Goal: Information Seeking & Learning: Find specific fact

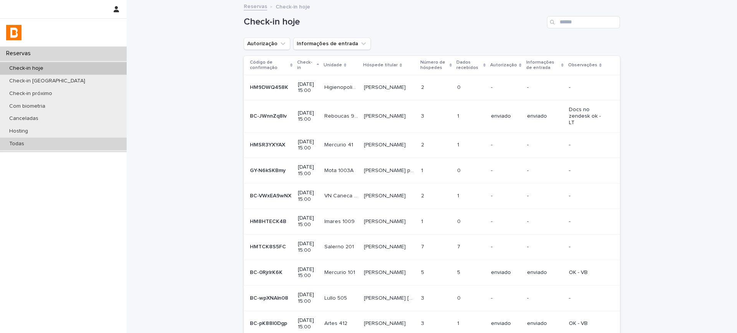
click at [49, 143] on div "Todas" at bounding box center [63, 144] width 127 height 13
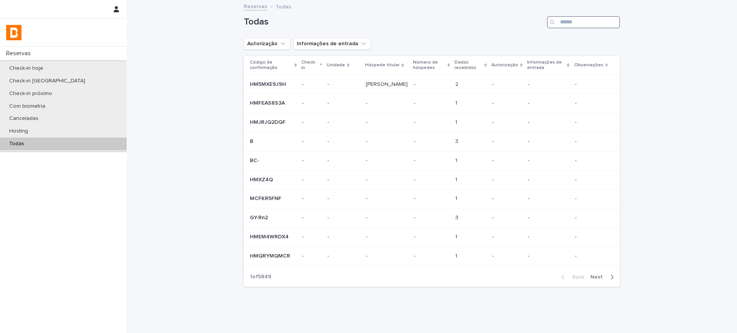
click at [604, 20] on input "Search" at bounding box center [583, 22] width 73 height 12
paste input "**********"
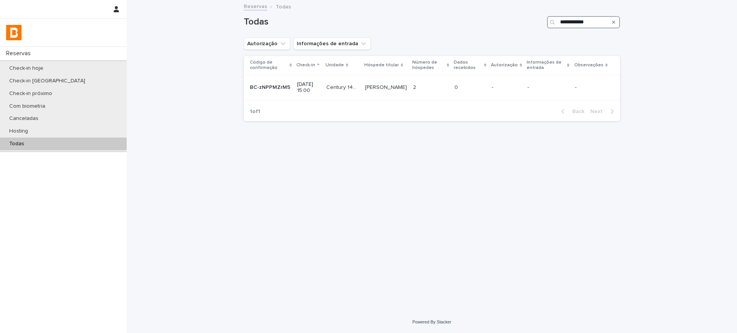
type input "**********"
click at [432, 85] on p at bounding box center [430, 87] width 35 height 7
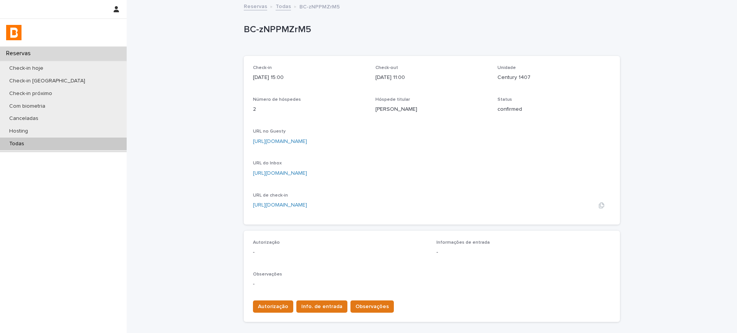
click at [299, 204] on link "[URL][DOMAIN_NAME]" at bounding box center [280, 205] width 54 height 5
click at [307, 142] on link "[URL][DOMAIN_NAME]" at bounding box center [280, 141] width 54 height 5
click at [278, 6] on link "Todas" at bounding box center [283, 6] width 15 height 9
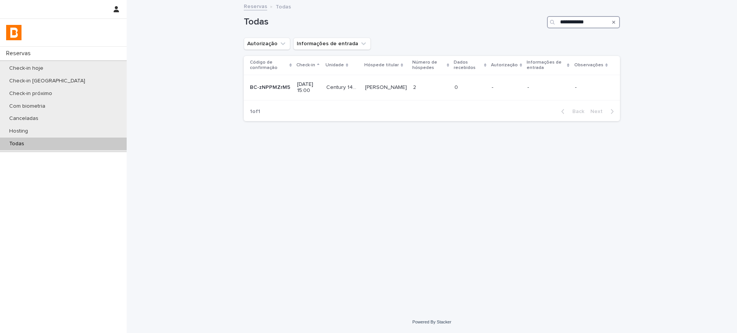
click at [573, 19] on input "**********" at bounding box center [583, 22] width 73 height 12
click at [573, 20] on input "**********" at bounding box center [583, 22] width 73 height 12
paste input "Search"
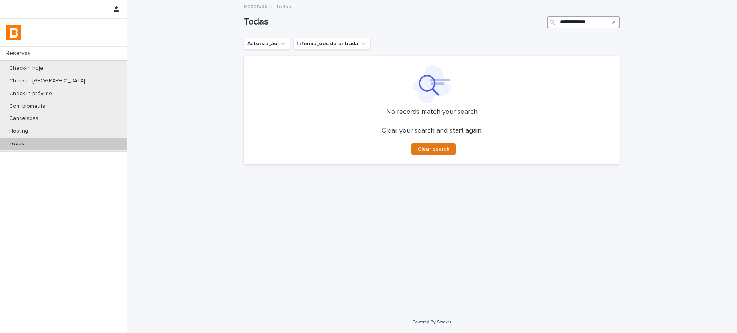
click at [563, 23] on input "**********" at bounding box center [583, 22] width 73 height 12
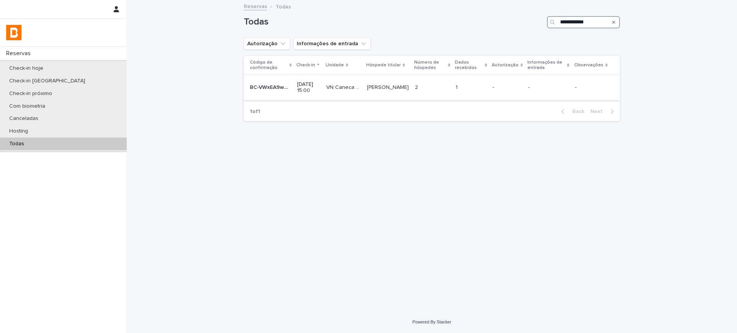
type input "**********"
click at [474, 92] on div "1 1" at bounding box center [470, 87] width 31 height 13
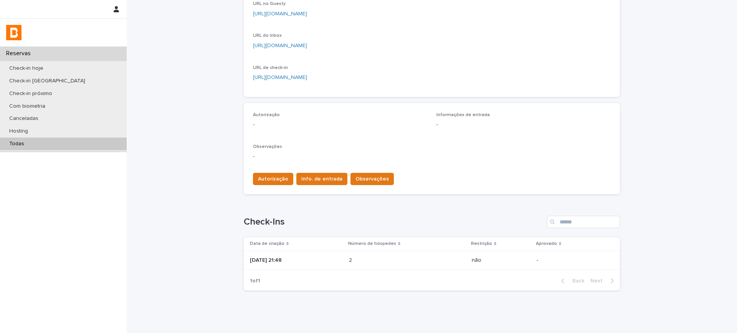
scroll to position [152, 0]
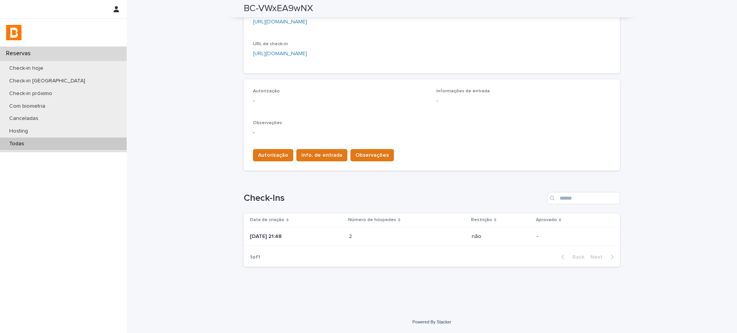
click at [318, 234] on p "[DATE] 21:48" at bounding box center [296, 237] width 93 height 7
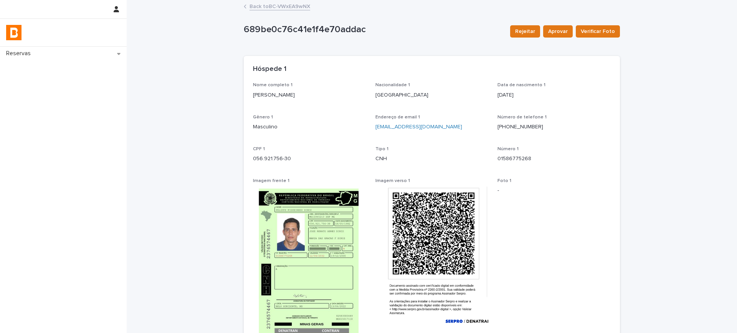
drag, startPoint x: 248, startPoint y: 97, endPoint x: 330, endPoint y: 97, distance: 81.7
click at [330, 97] on div "Nome completo 1 [PERSON_NAME] DINIZ Nacionalidade 1 [DEMOGRAPHIC_DATA] Data de …" at bounding box center [432, 235] width 376 height 307
click at [318, 147] on p "CPF 1" at bounding box center [309, 149] width 113 height 5
click at [265, 7] on link "Back to BC-VWxEA9wNX" at bounding box center [279, 6] width 61 height 9
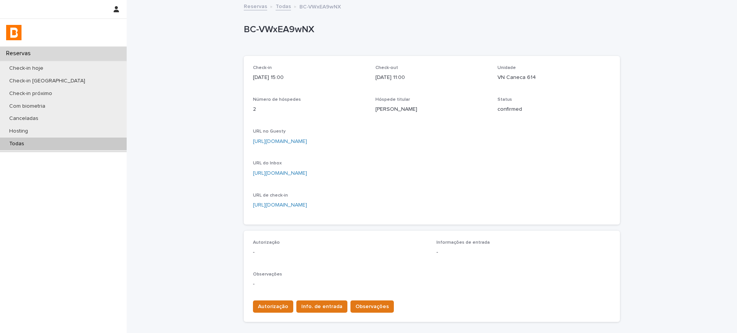
click at [514, 78] on p "VN Caneca 614" at bounding box center [553, 78] width 113 height 8
copy p "VN Caneca 614"
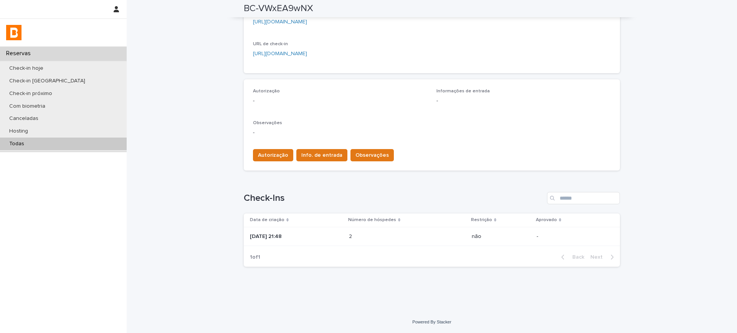
click at [275, 237] on p "[DATE] 21:48" at bounding box center [296, 237] width 93 height 7
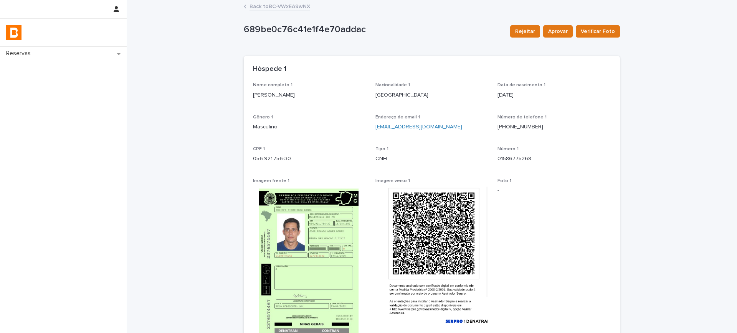
click at [266, 100] on div "Nome completo 1 [PERSON_NAME]" at bounding box center [309, 93] width 113 height 23
click at [269, 92] on p "[PERSON_NAME]" at bounding box center [309, 95] width 113 height 8
click at [270, 94] on p "[PERSON_NAME]" at bounding box center [309, 95] width 113 height 8
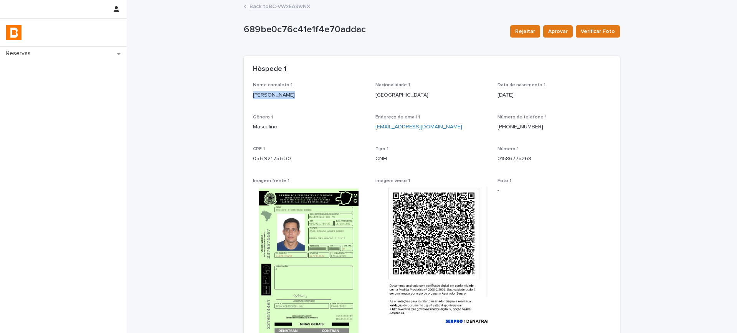
copy p "[PERSON_NAME]"
click at [280, 156] on p "056.921.756-30" at bounding box center [309, 159] width 113 height 8
drag, startPoint x: 280, startPoint y: 156, endPoint x: 299, endPoint y: 144, distance: 22.7
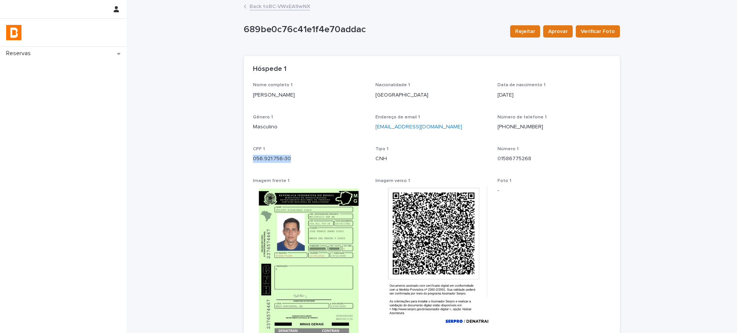
click at [281, 156] on p "056.921.756-30" at bounding box center [309, 159] width 113 height 8
copy p "056.921.756-30"
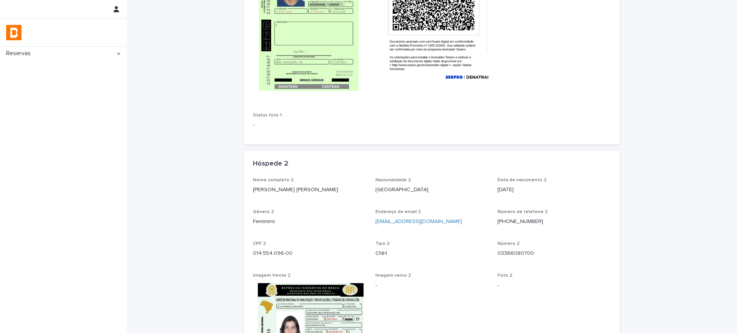
scroll to position [288, 0]
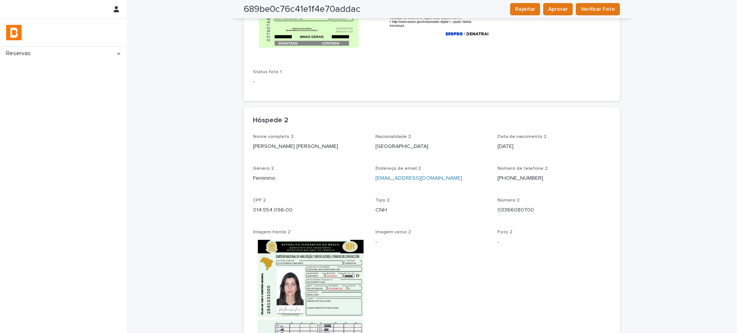
click at [278, 151] on div "Nome completo 2 [PERSON_NAME] [PERSON_NAME]" at bounding box center [309, 145] width 113 height 23
click at [278, 147] on p "[PERSON_NAME] [PERSON_NAME]" at bounding box center [309, 147] width 113 height 8
click at [278, 148] on p "[PERSON_NAME] [PERSON_NAME]" at bounding box center [309, 147] width 113 height 8
copy p "[PERSON_NAME] [PERSON_NAME]"
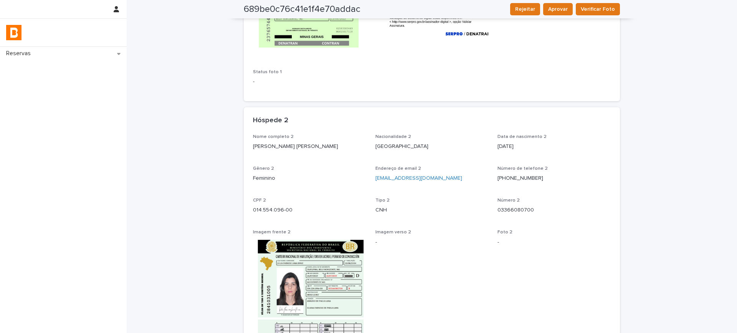
click at [266, 205] on div "014.554.096-00" at bounding box center [309, 210] width 113 height 10
copy p "014.554.096-00"
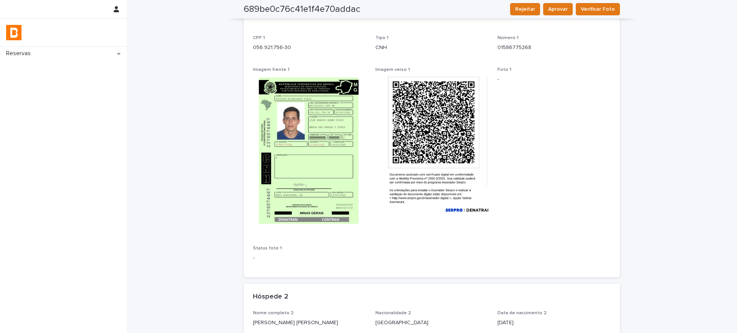
scroll to position [0, 0]
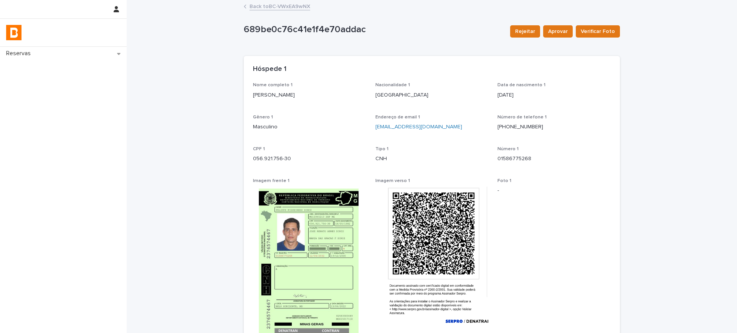
click at [295, 3] on link "Back to BC-VWxEA9wNX" at bounding box center [279, 6] width 61 height 9
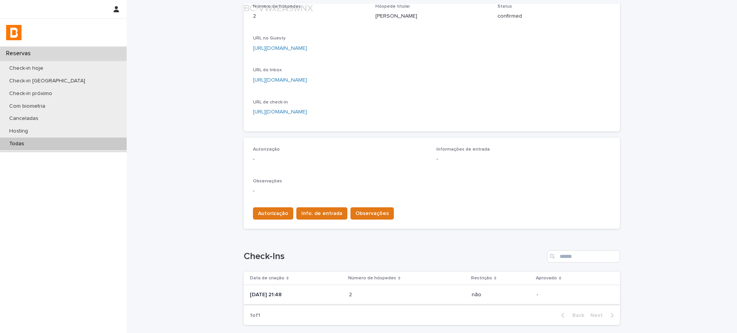
scroll to position [152, 0]
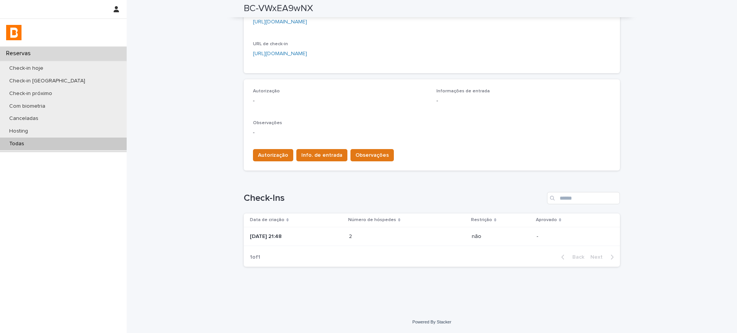
click at [284, 229] on td "[DATE] 21:48" at bounding box center [295, 236] width 102 height 19
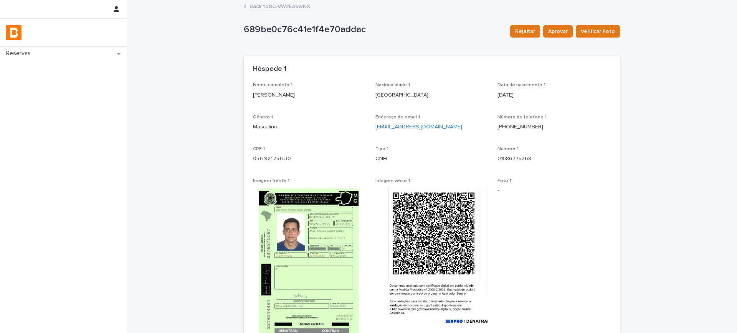
click at [296, 95] on p "[PERSON_NAME]" at bounding box center [309, 95] width 113 height 8
copy p "[PERSON_NAME]"
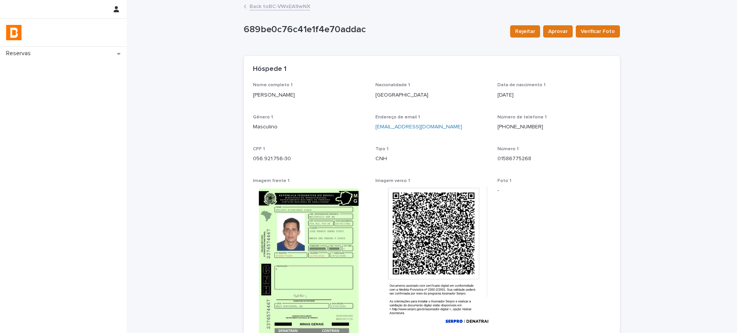
click at [265, 158] on p "056.921.756-30" at bounding box center [309, 159] width 113 height 8
copy p "056.921.756-30"
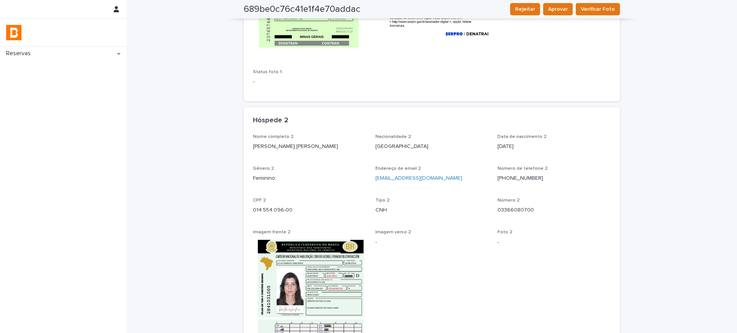
click at [276, 147] on p "[PERSON_NAME] [PERSON_NAME]" at bounding box center [309, 147] width 113 height 8
click at [277, 147] on p "[PERSON_NAME] [PERSON_NAME]" at bounding box center [309, 147] width 113 height 8
copy p "[PERSON_NAME] [PERSON_NAME]"
click at [270, 209] on p "014.554.096-00" at bounding box center [309, 210] width 113 height 8
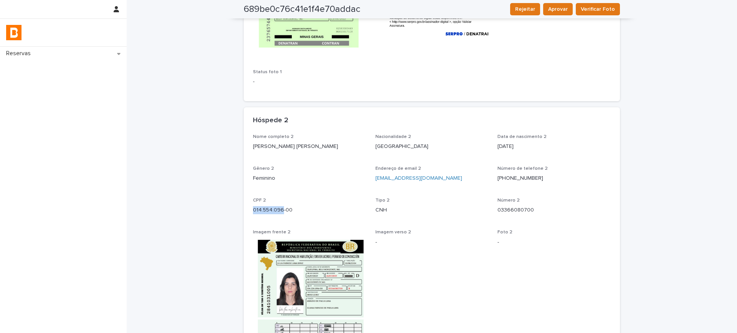
click at [271, 209] on p "014.554.096-00" at bounding box center [309, 210] width 113 height 8
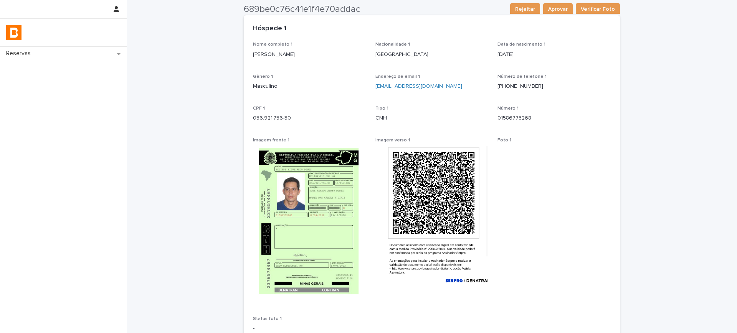
scroll to position [0, 0]
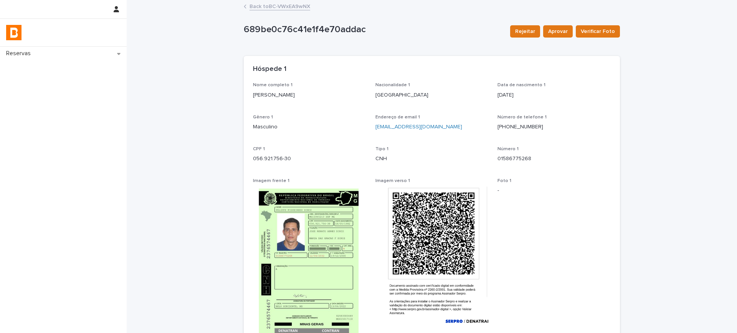
click at [287, 7] on link "Back to BC-VWxEA9wNX" at bounding box center [279, 6] width 61 height 9
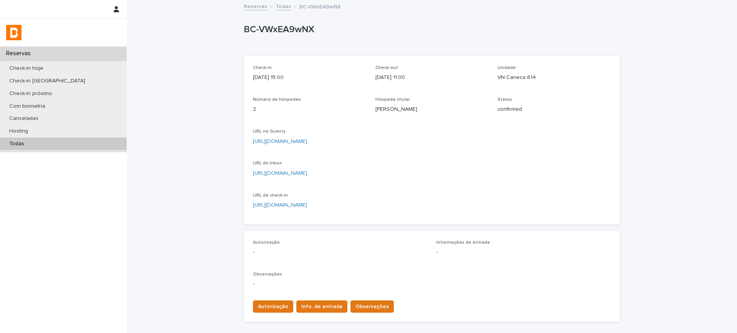
click at [280, 5] on link "Todas" at bounding box center [283, 6] width 15 height 9
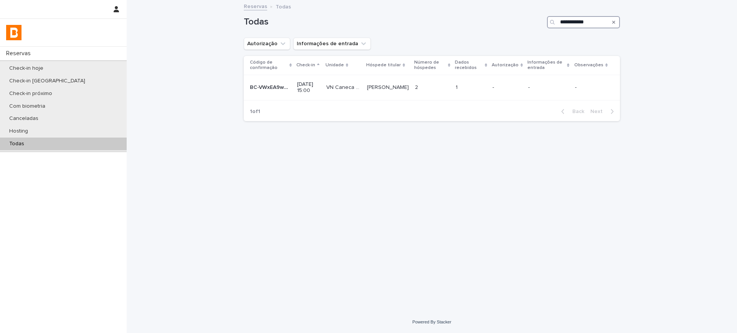
click at [579, 22] on input "**********" at bounding box center [583, 22] width 73 height 12
paste input "Search"
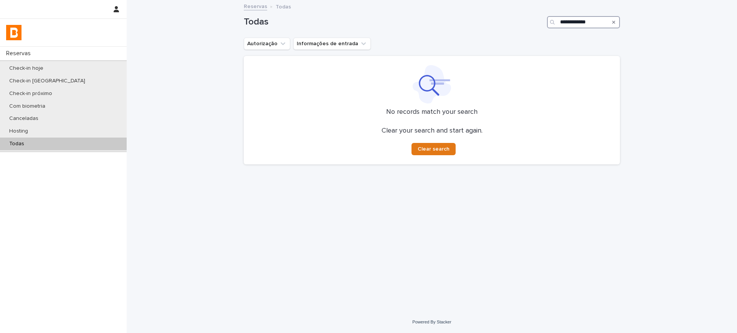
click at [560, 20] on input "**********" at bounding box center [583, 22] width 73 height 12
click at [604, 22] on input "**********" at bounding box center [583, 22] width 73 height 12
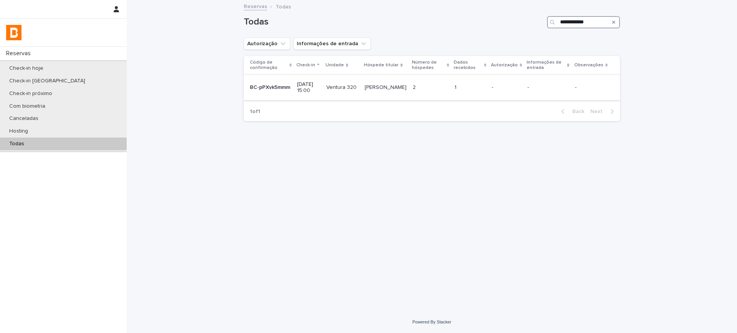
type input "**********"
click at [408, 88] on p "[PERSON_NAME]" at bounding box center [386, 87] width 43 height 8
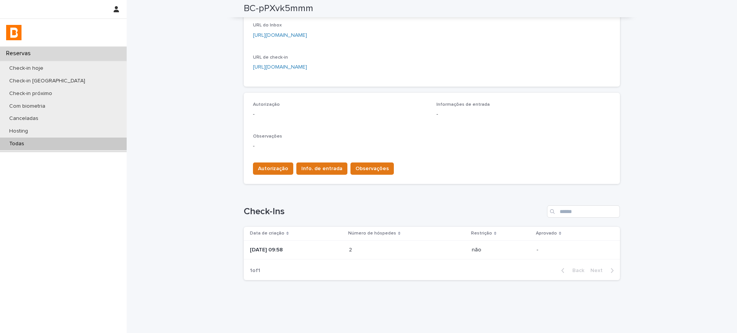
scroll to position [152, 0]
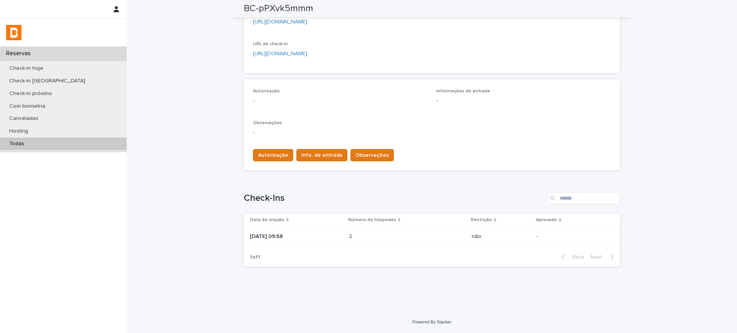
click at [318, 236] on p "[DATE] 09:58" at bounding box center [296, 237] width 93 height 7
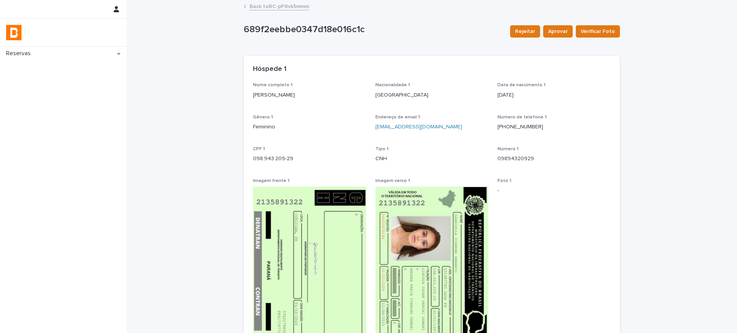
drag, startPoint x: 237, startPoint y: 91, endPoint x: 310, endPoint y: 92, distance: 73.7
click at [269, 7] on link "Back to BC-pPXvk5mmm" at bounding box center [278, 6] width 59 height 9
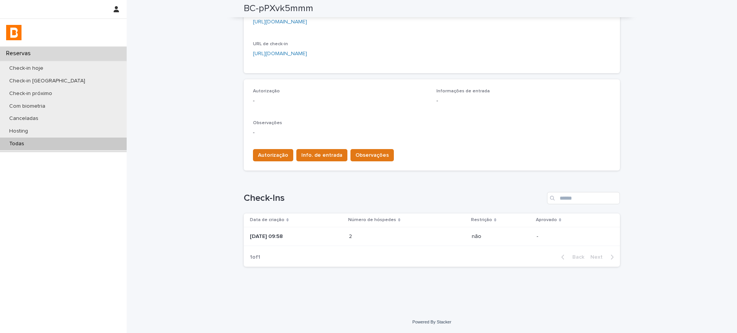
click at [292, 240] on div "[DATE] 09:58" at bounding box center [296, 237] width 93 height 13
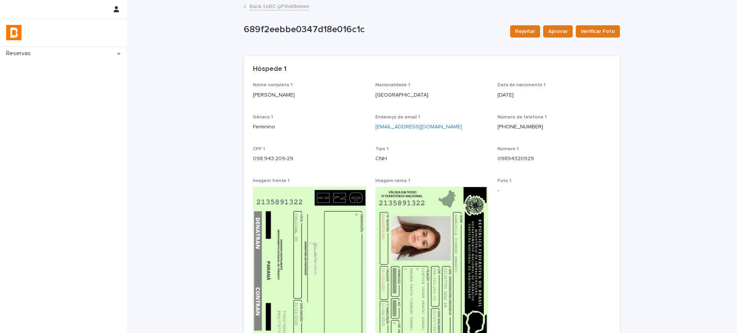
click at [259, 6] on link "Back to BC-pPXvk5mmm" at bounding box center [278, 6] width 59 height 9
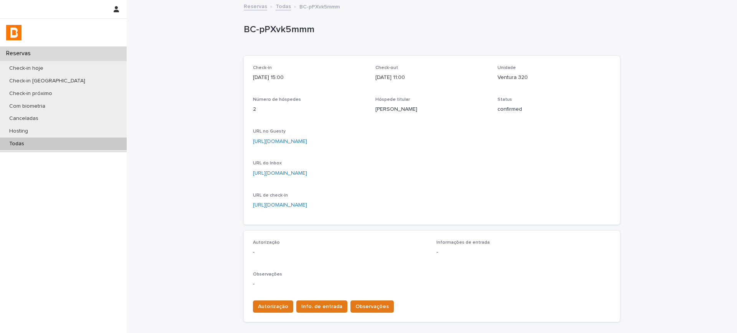
click at [509, 79] on p "Ventura 320" at bounding box center [553, 78] width 113 height 8
click at [511, 79] on p "Ventura 320" at bounding box center [553, 78] width 113 height 8
click at [510, 79] on p "Ventura 320" at bounding box center [553, 78] width 113 height 8
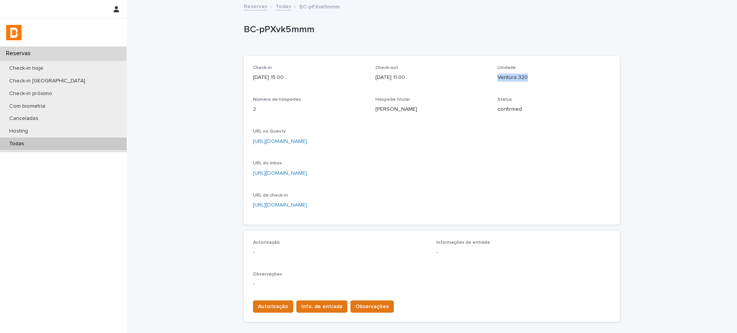
click at [510, 79] on p "Ventura 320" at bounding box center [553, 78] width 113 height 8
click at [479, 79] on p "[DATE] 11:00" at bounding box center [431, 78] width 113 height 8
click at [501, 79] on p "Ventura 320" at bounding box center [553, 78] width 113 height 8
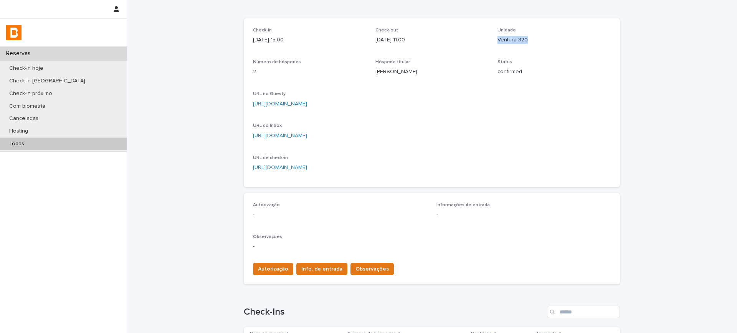
scroll to position [152, 0]
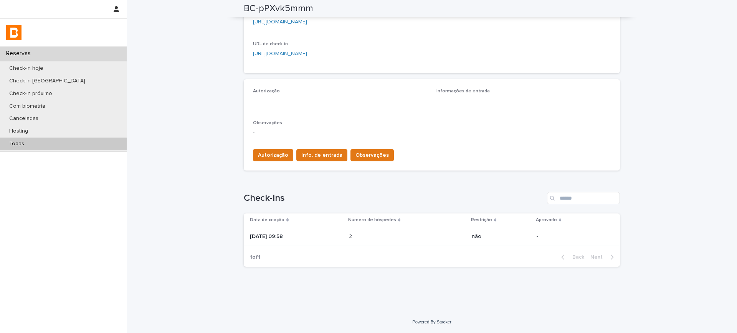
click at [307, 231] on div "[DATE] 09:58" at bounding box center [296, 237] width 93 height 13
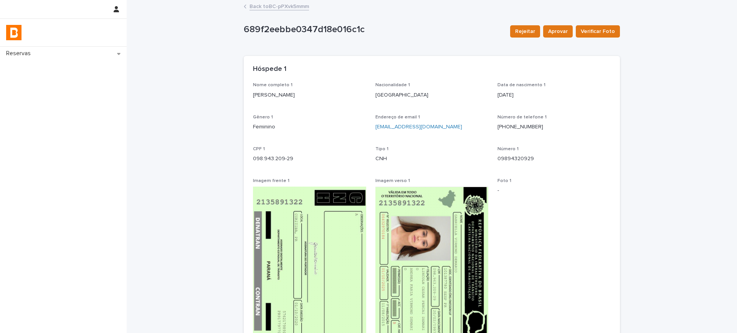
click at [264, 7] on link "Back to BC-pPXvk5mmm" at bounding box center [278, 6] width 59 height 9
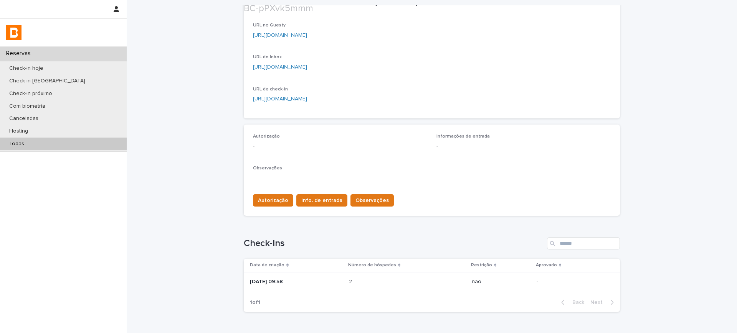
scroll to position [152, 0]
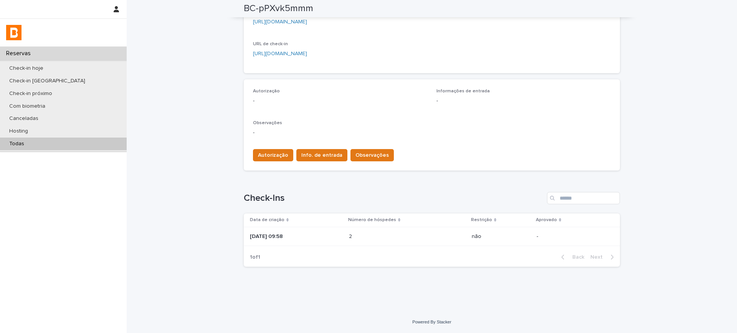
click at [310, 228] on td "[DATE] 09:58" at bounding box center [295, 236] width 102 height 19
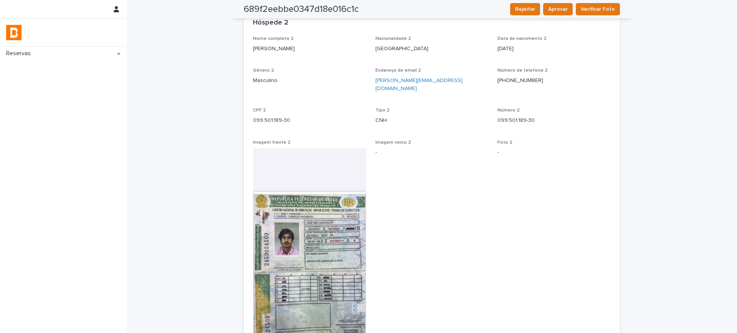
scroll to position [344, 0]
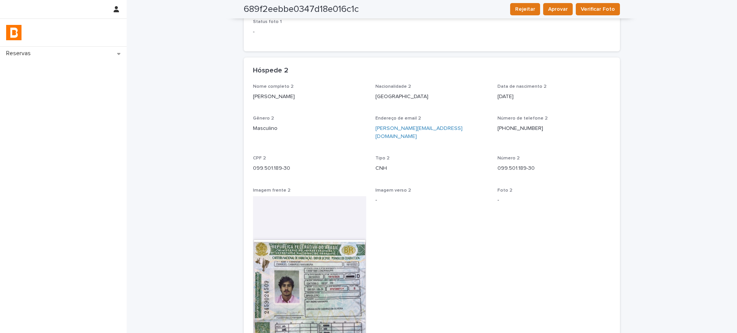
click at [264, 96] on p "[PERSON_NAME]" at bounding box center [309, 97] width 113 height 8
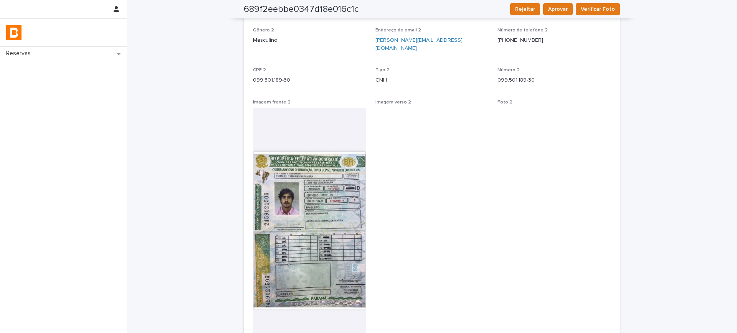
scroll to position [366, 0]
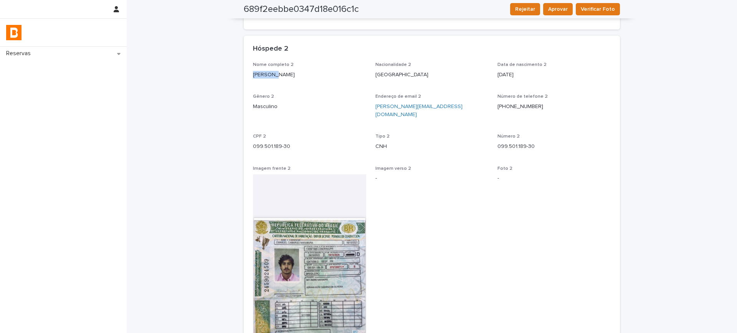
click at [273, 75] on p "[PERSON_NAME]" at bounding box center [309, 75] width 113 height 8
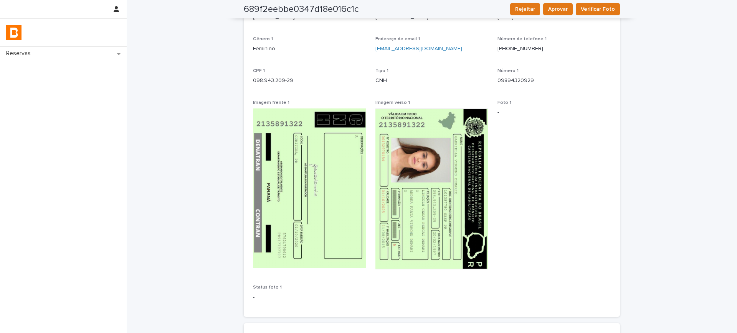
scroll to position [0, 0]
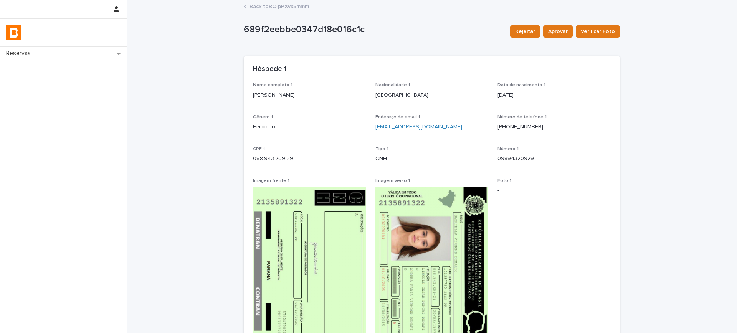
click at [266, 7] on link "Back to BC-pPXvk5mmm" at bounding box center [278, 6] width 59 height 9
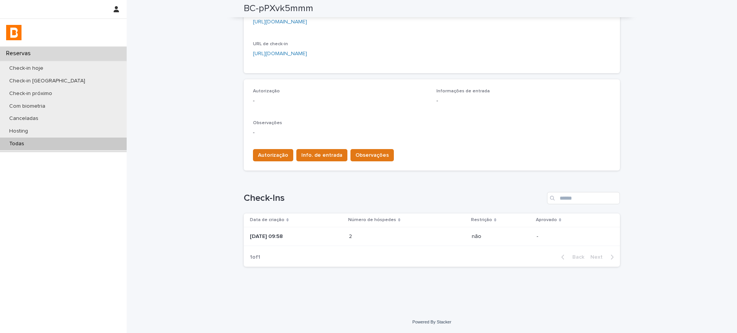
click at [283, 239] on p "[DATE] 09:58" at bounding box center [296, 237] width 93 height 7
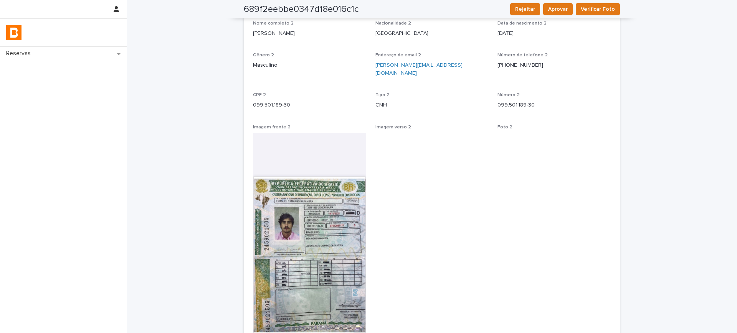
scroll to position [366, 0]
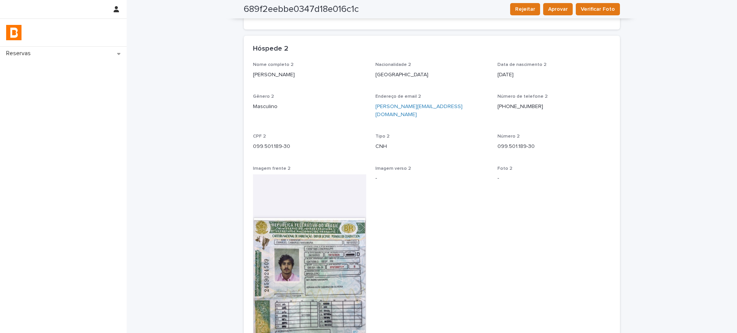
click at [268, 71] on p "[PERSON_NAME]" at bounding box center [309, 75] width 113 height 8
click at [263, 61] on div at bounding box center [263, 61] width 0 height 0
click at [274, 73] on p "[PERSON_NAME]" at bounding box center [309, 75] width 113 height 8
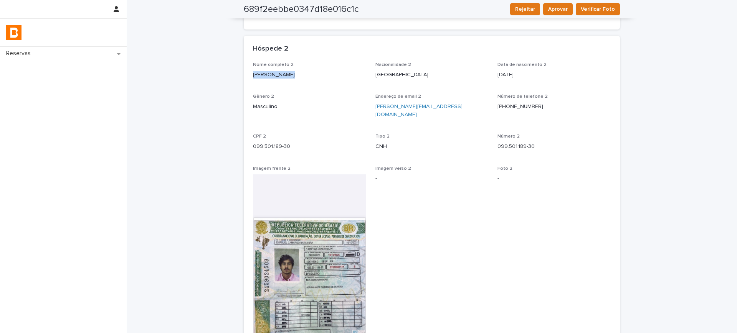
click at [274, 73] on p "[PERSON_NAME]" at bounding box center [309, 75] width 113 height 8
click at [258, 143] on p "099.501.189-30" at bounding box center [309, 147] width 113 height 8
click at [533, 107] on p "[PHONE_NUMBER]" at bounding box center [553, 107] width 113 height 8
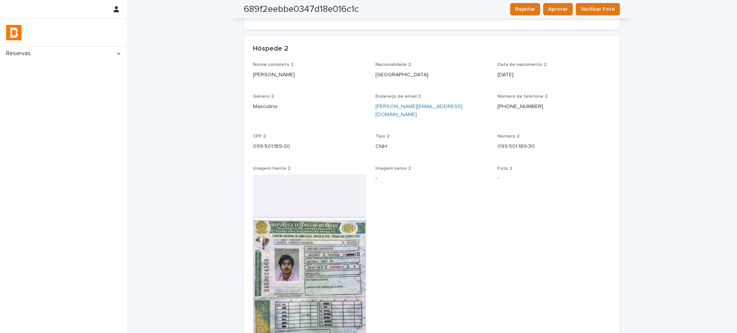
click at [533, 107] on p "[PHONE_NUMBER]" at bounding box center [553, 107] width 113 height 8
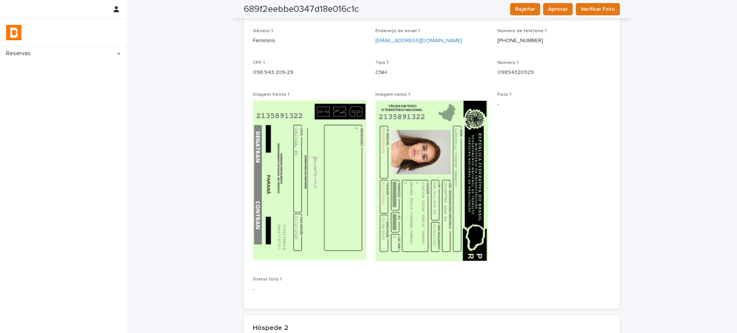
scroll to position [0, 0]
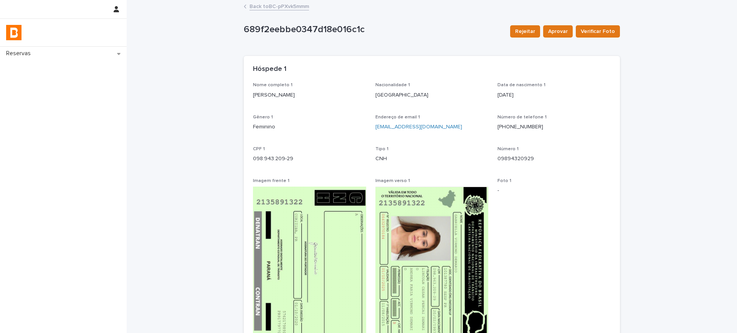
click at [272, 8] on link "Back to BC-pPXvk5mmm" at bounding box center [278, 6] width 59 height 9
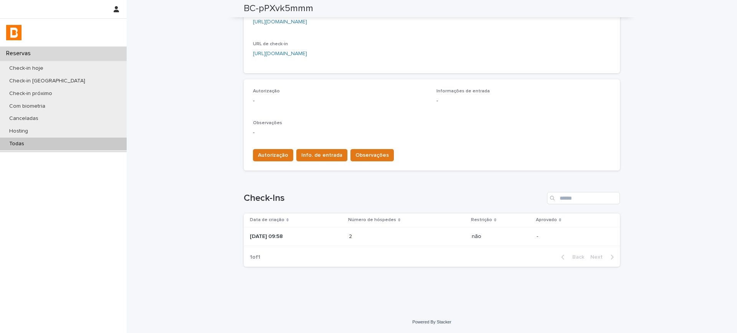
click at [341, 239] on div "[DATE] 09:58" at bounding box center [296, 237] width 93 height 13
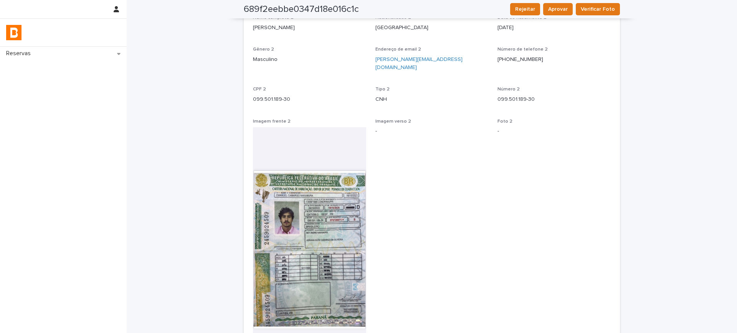
scroll to position [392, 0]
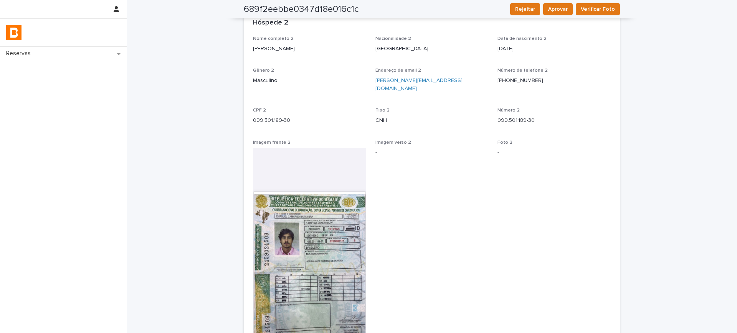
click at [511, 116] on div "Número 2 099.501.189-30" at bounding box center [553, 119] width 113 height 23
click at [511, 115] on div "Número 2 099.501.189-30" at bounding box center [553, 119] width 113 height 23
click at [510, 117] on p "099.501.189-30" at bounding box center [553, 121] width 113 height 8
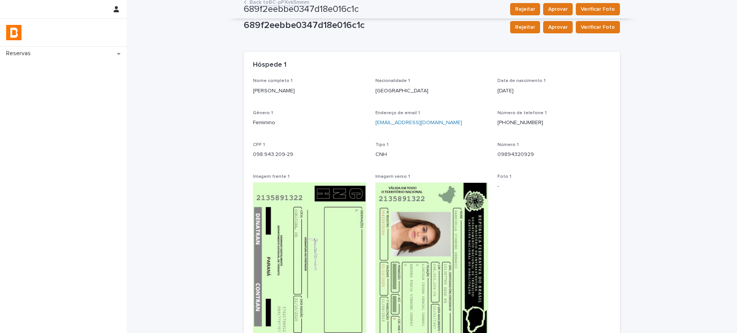
scroll to position [0, 0]
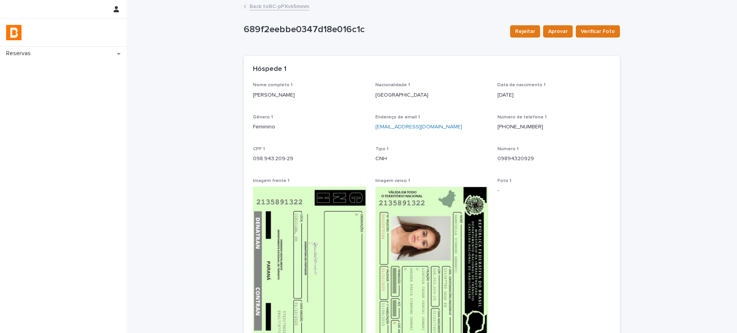
click at [276, 7] on link "Back to BC-pPXvk5mmm" at bounding box center [278, 6] width 59 height 9
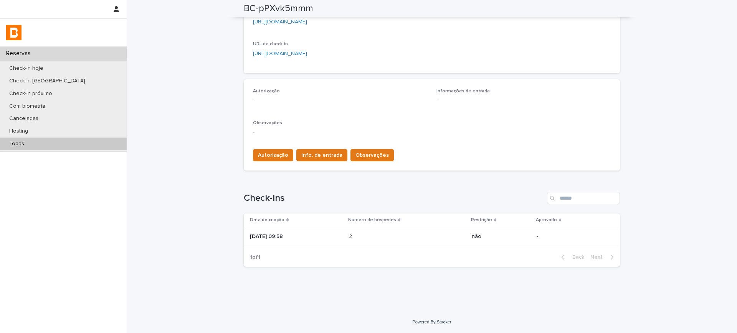
click at [383, 239] on p at bounding box center [382, 237] width 67 height 7
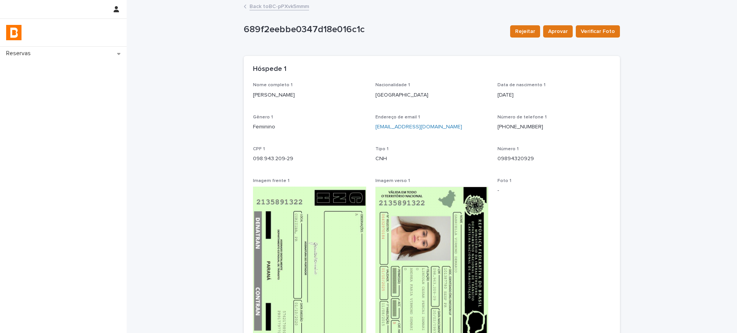
click at [271, 7] on link "Back to BC-pPXvk5mmm" at bounding box center [278, 6] width 59 height 9
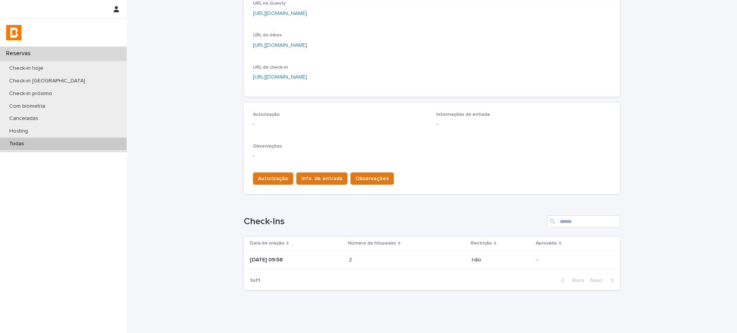
scroll to position [152, 0]
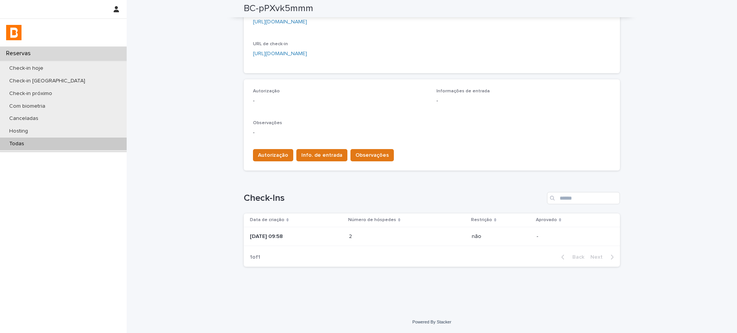
click at [319, 239] on p "[DATE] 09:58" at bounding box center [296, 237] width 93 height 7
